Goal: Complete application form

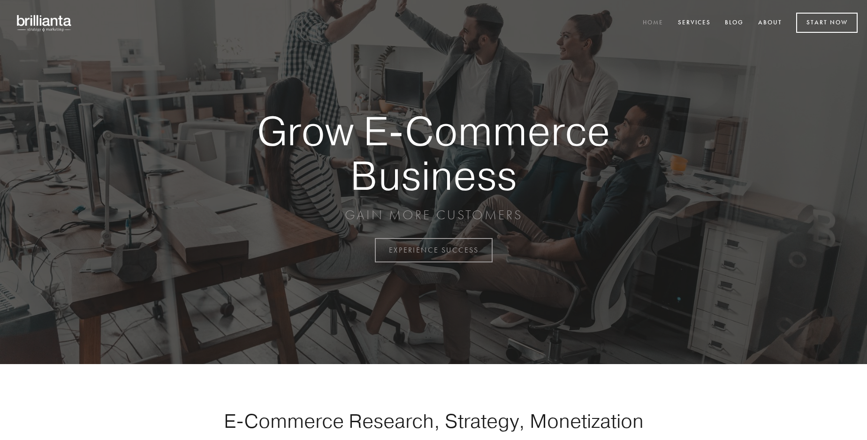
scroll to position [2459, 0]
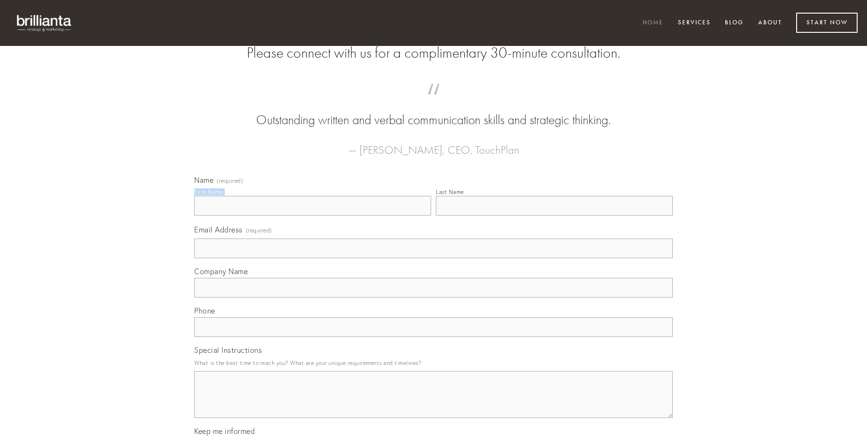
type input "[PERSON_NAME]"
click at [554, 216] on input "Last Name" at bounding box center [554, 206] width 237 height 20
type input "[PERSON_NAME]"
click at [433, 258] on input "Email Address (required)" at bounding box center [433, 249] width 478 height 20
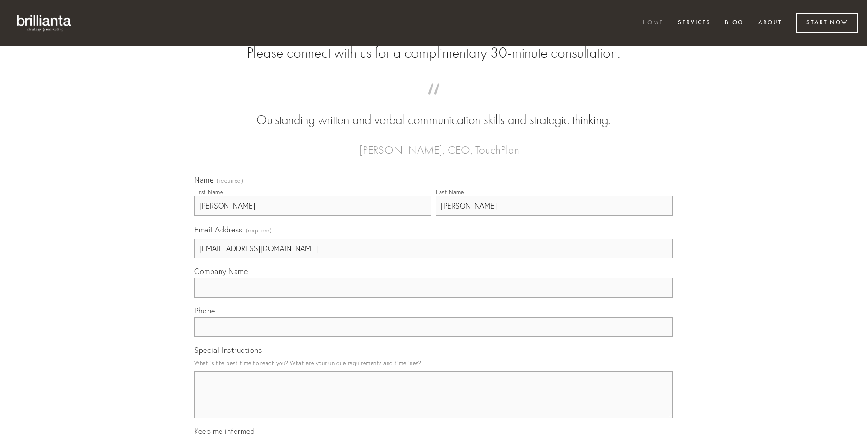
type input "[EMAIL_ADDRESS][DOMAIN_NAME]"
click at [433, 298] on input "Company Name" at bounding box center [433, 288] width 478 height 20
type input "vallum"
click at [433, 337] on input "text" at bounding box center [433, 328] width 478 height 20
click at [433, 403] on textarea "Special Instructions" at bounding box center [433, 394] width 478 height 47
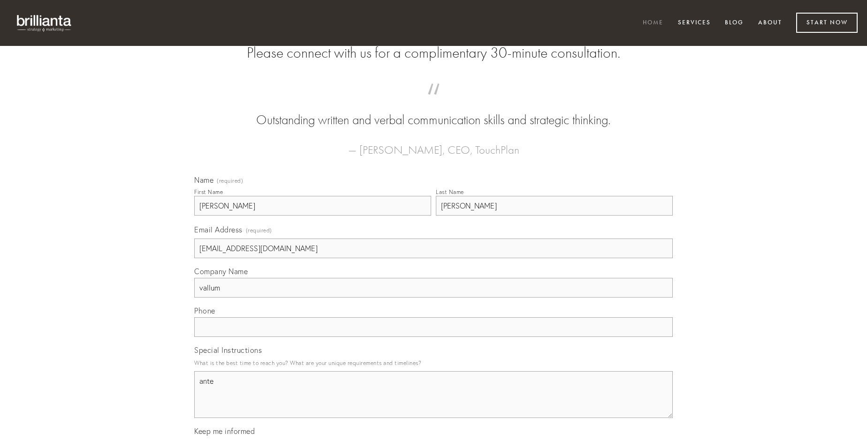
type textarea "ante"
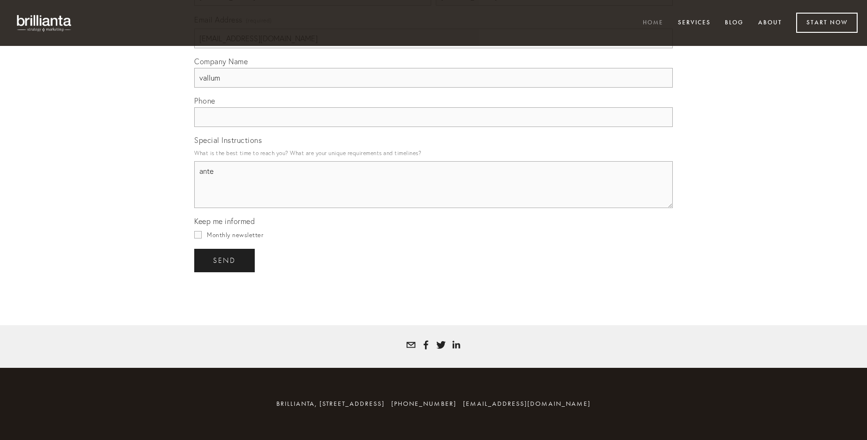
click at [225, 260] on span "send" at bounding box center [224, 261] width 23 height 8
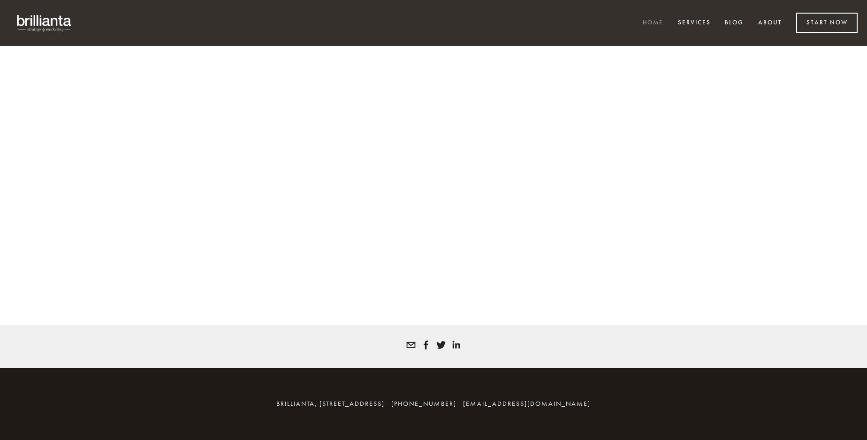
scroll to position [2446, 0]
